Goal: Information Seeking & Learning: Learn about a topic

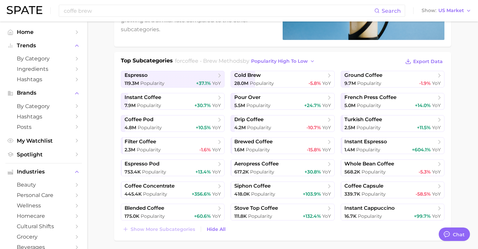
scroll to position [2521, 0]
click at [269, 125] on span "Popularity" at bounding box center [259, 127] width 24 height 6
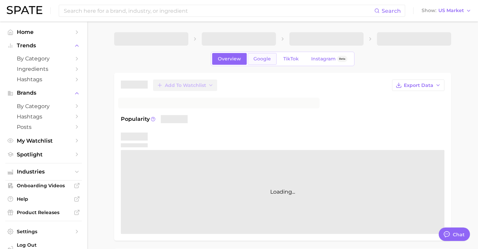
click at [264, 64] on link "Google" at bounding box center [262, 59] width 29 height 12
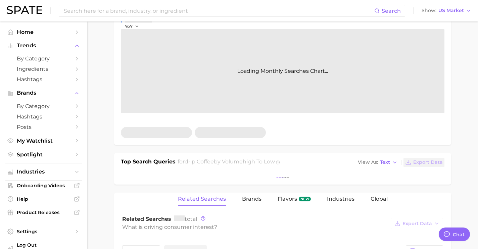
scroll to position [140, 0]
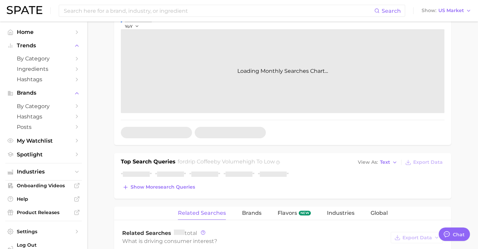
click at [165, 197] on div "Top Search Queries for drip coffee by Volume high to low View As Text Export Da…" at bounding box center [282, 176] width 337 height 46
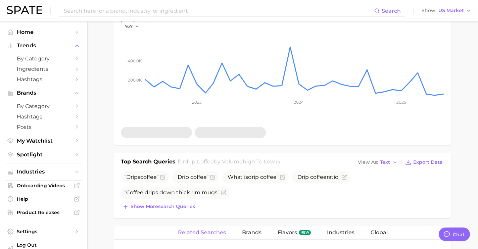
click at [166, 192] on span "Coffee drip s down thick rim mugs" at bounding box center [171, 192] width 95 height 6
click at [183, 206] on span "Show more search queries" at bounding box center [162, 207] width 64 height 6
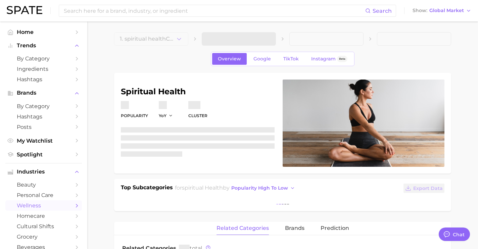
scroll to position [2521, 0]
